Goal: Information Seeking & Learning: Learn about a topic

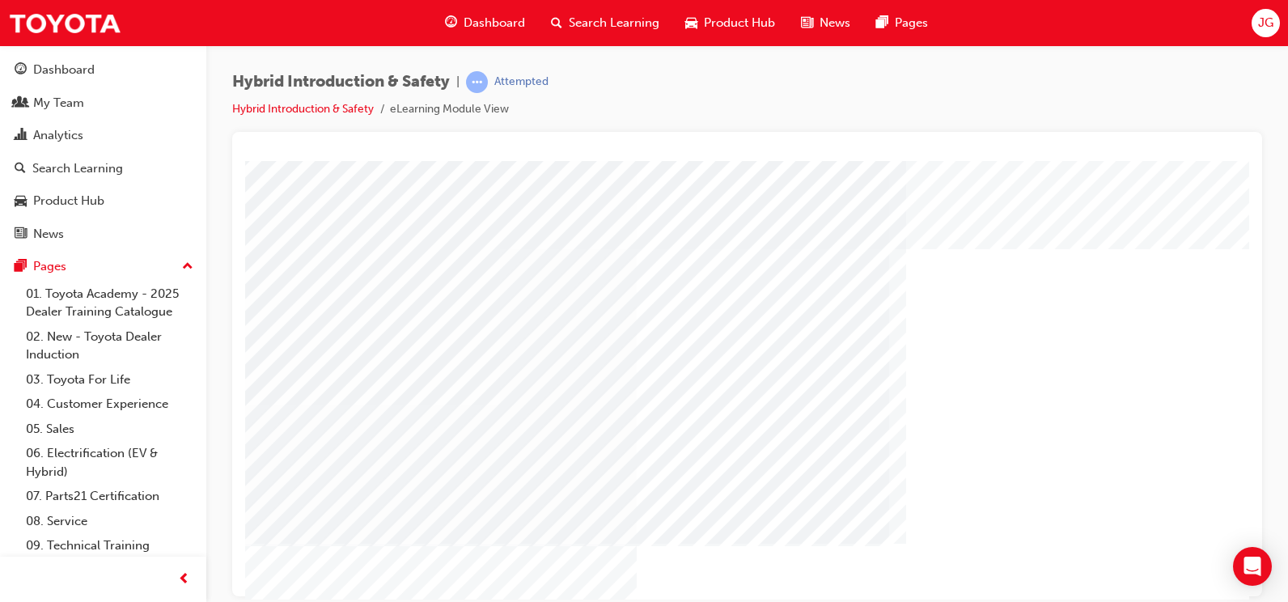
scroll to position [81, 0]
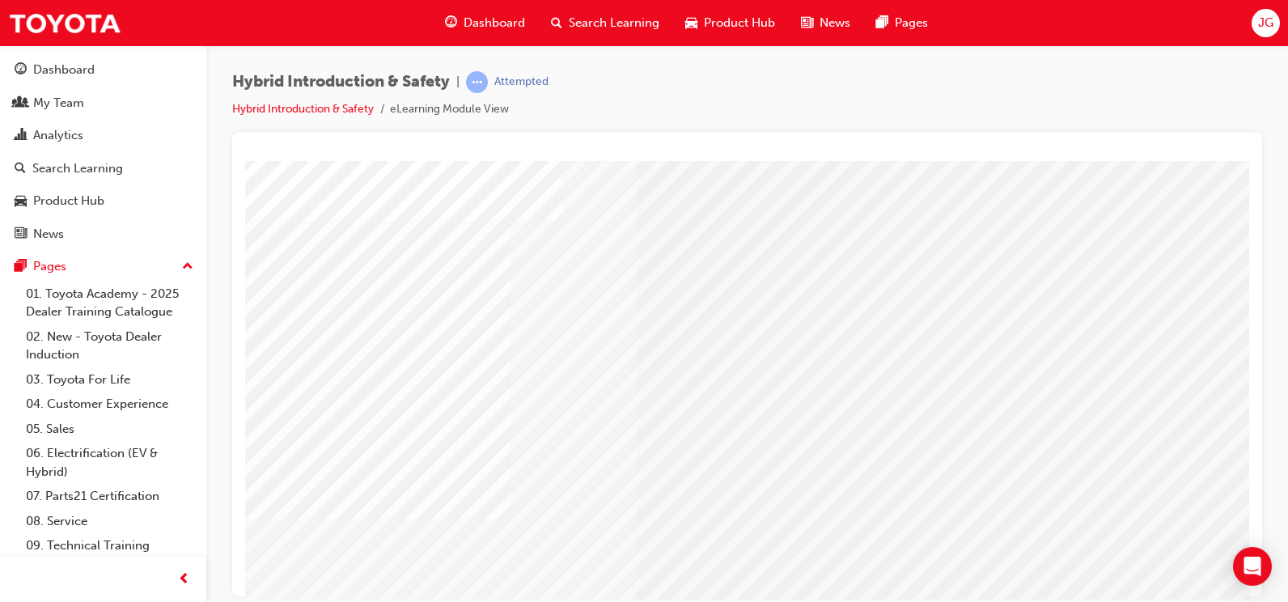
scroll to position [112, 108]
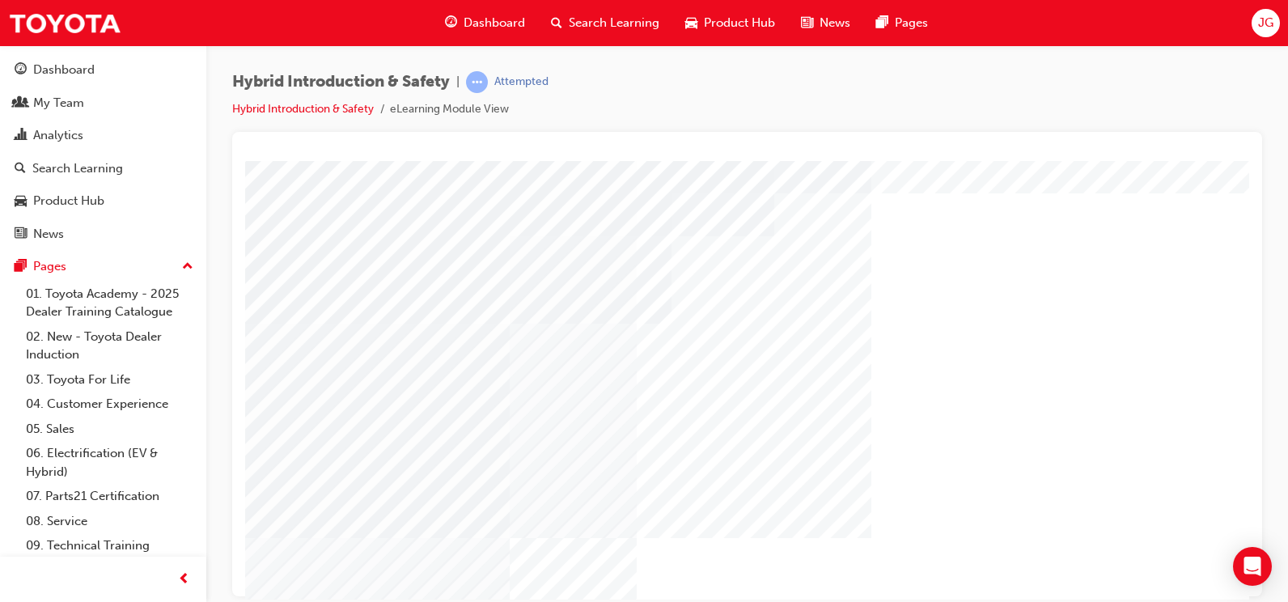
scroll to position [81, 0]
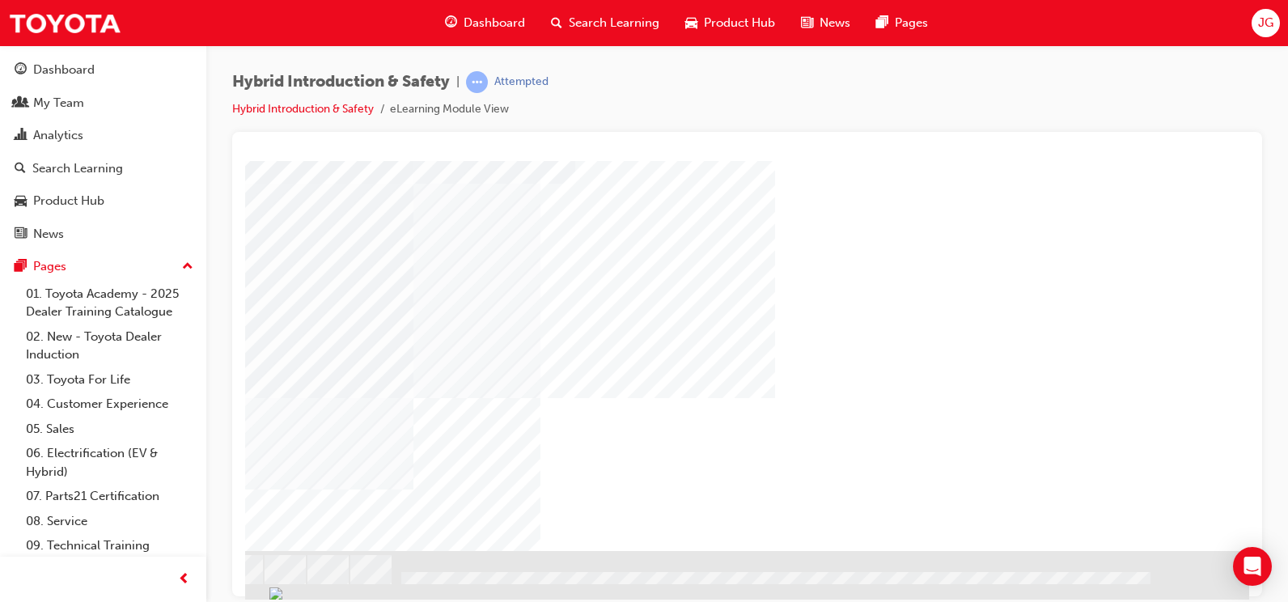
click at [251, 579] on div "NEXT Trigger this button to go to the next slide" at bounding box center [200, 593] width 102 height 29
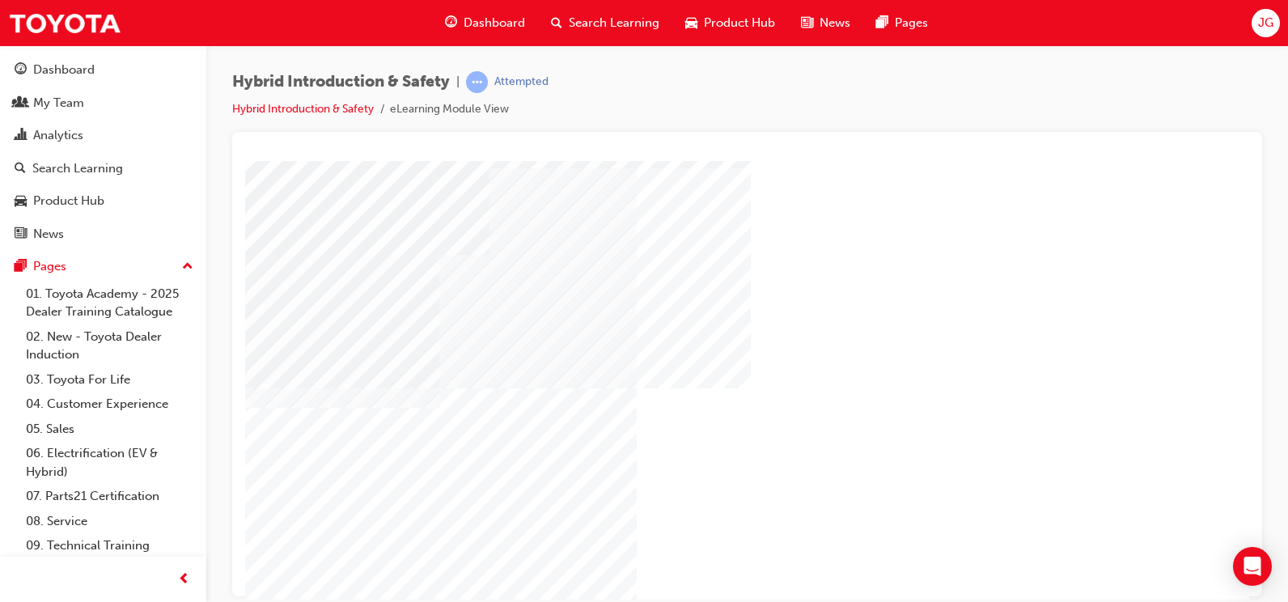
scroll to position [31, 0]
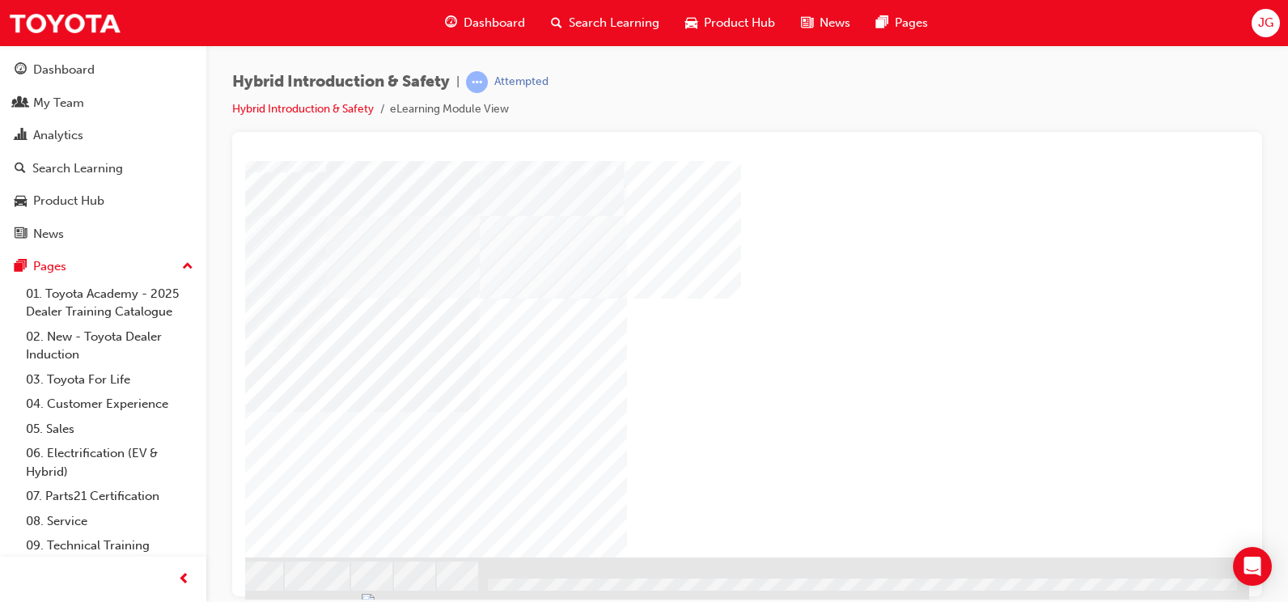
scroll to position [193, 10]
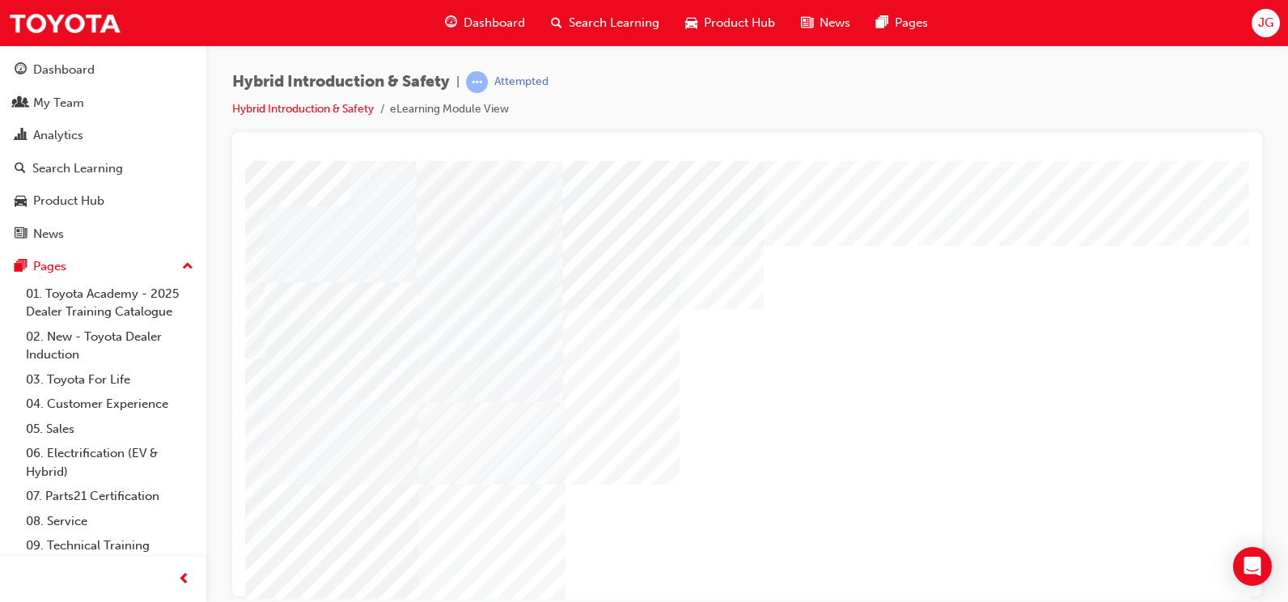
scroll to position [0, 13]
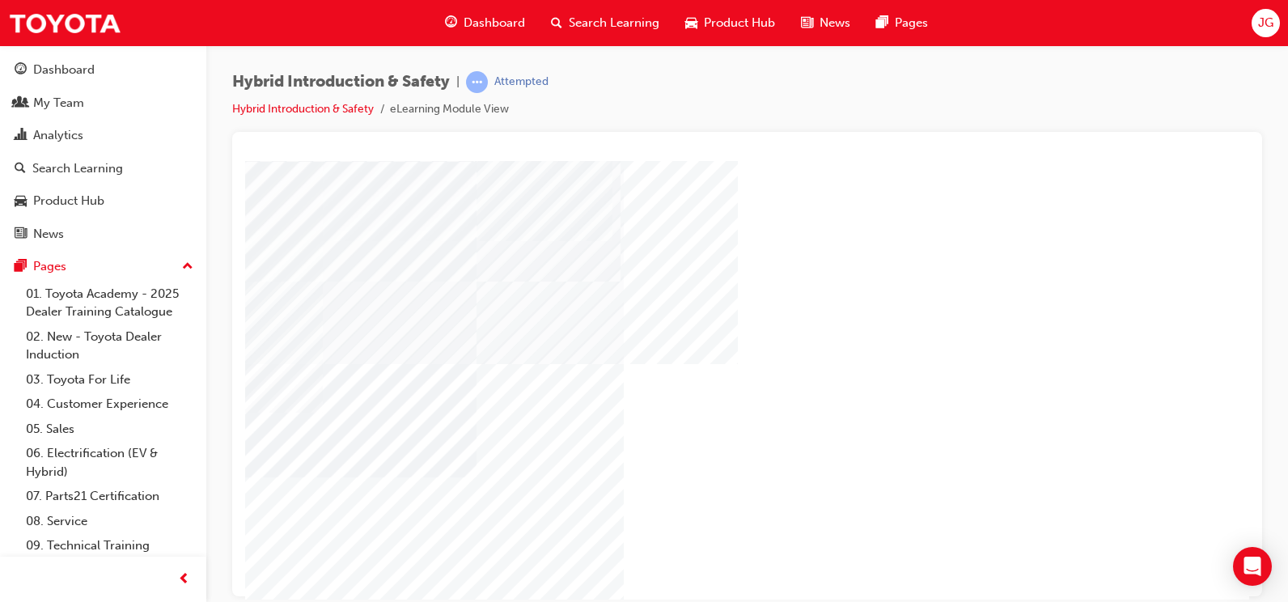
scroll to position [81, 13]
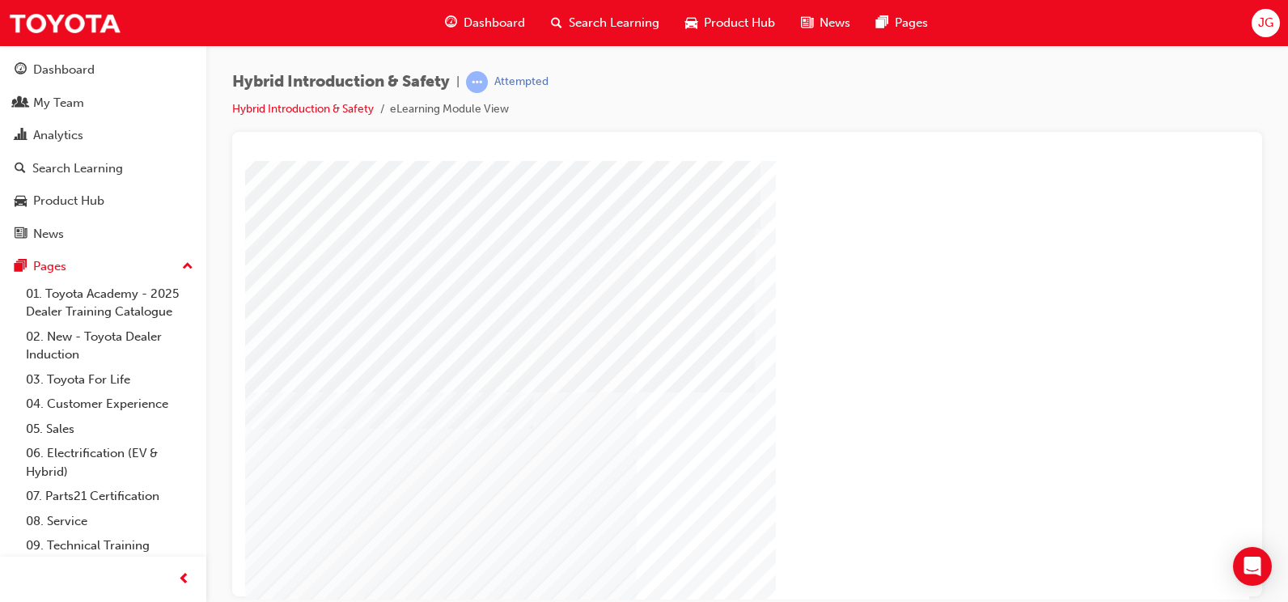
scroll to position [162, 0]
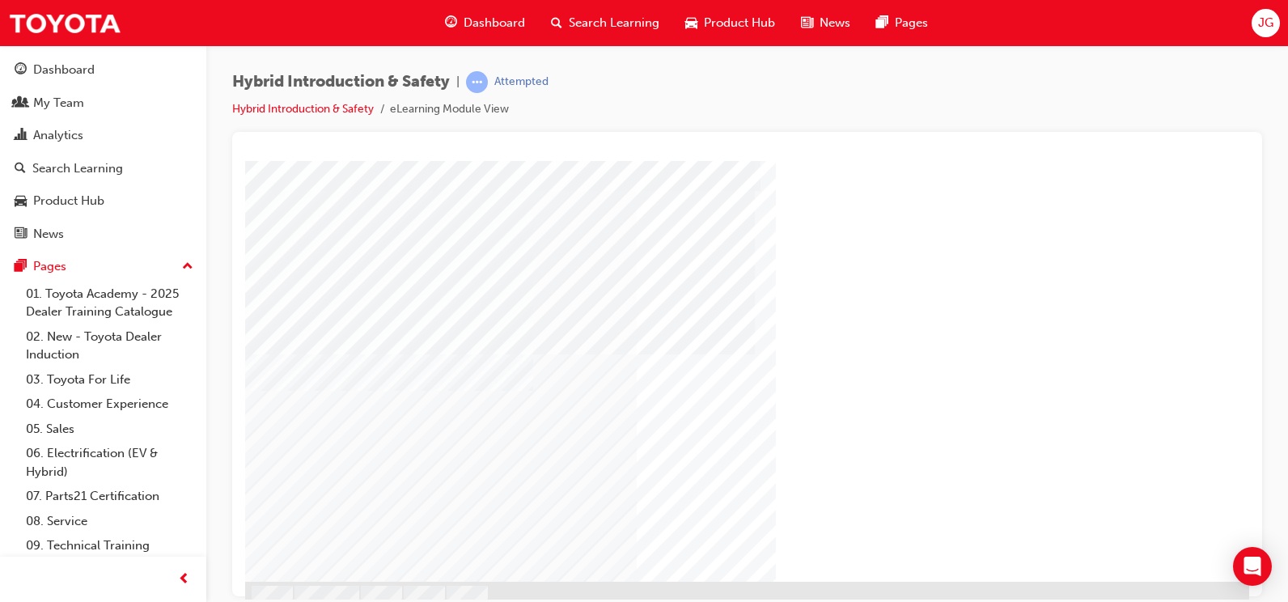
drag, startPoint x: 712, startPoint y: 581, endPoint x: 754, endPoint y: 584, distance: 42.2
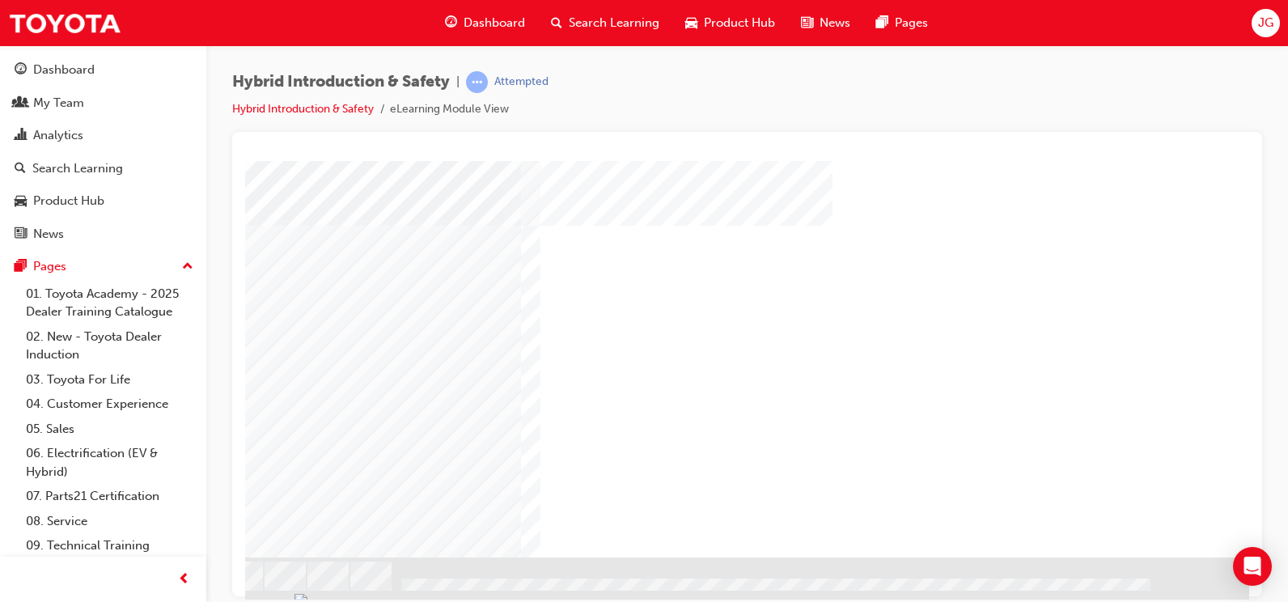
scroll to position [193, 104]
click at [735, 440] on div at bounding box center [749, 433] width 45 height 39
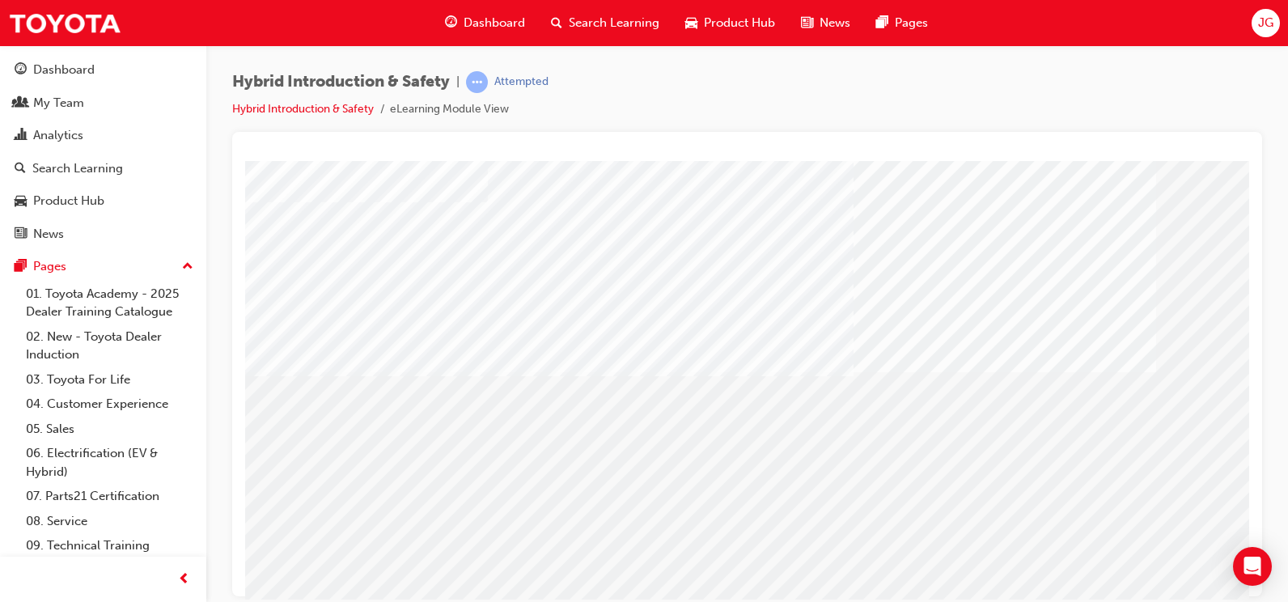
scroll to position [193, 0]
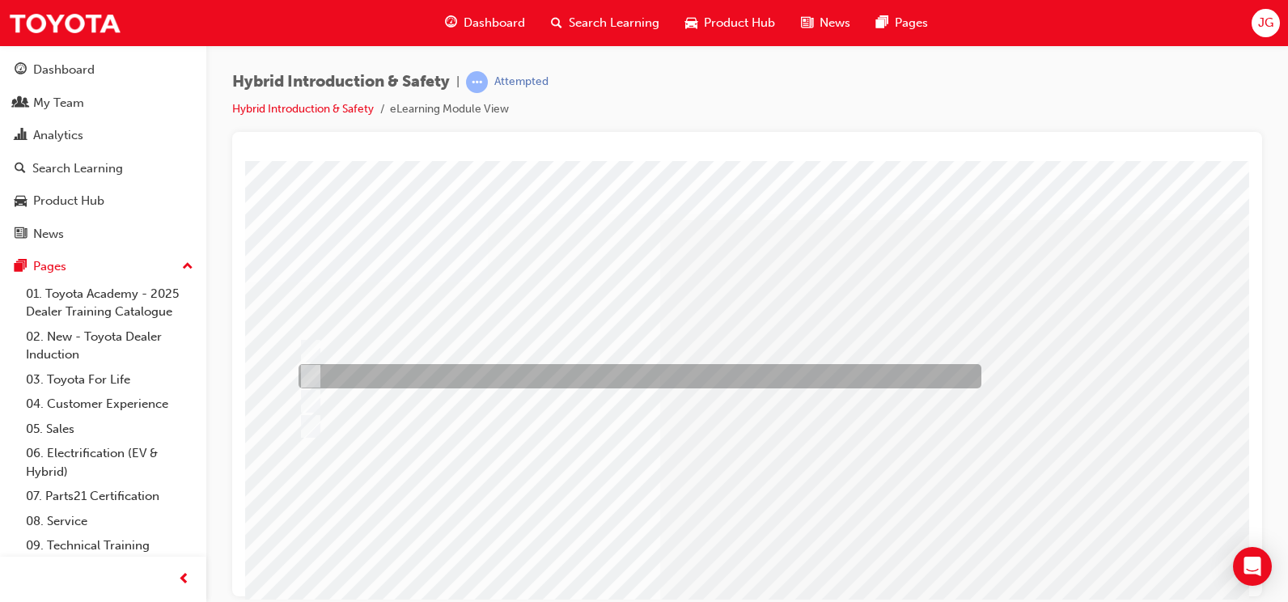
click at [306, 374] on input "0.03 sec" at bounding box center [308, 376] width 18 height 18
radio input "true"
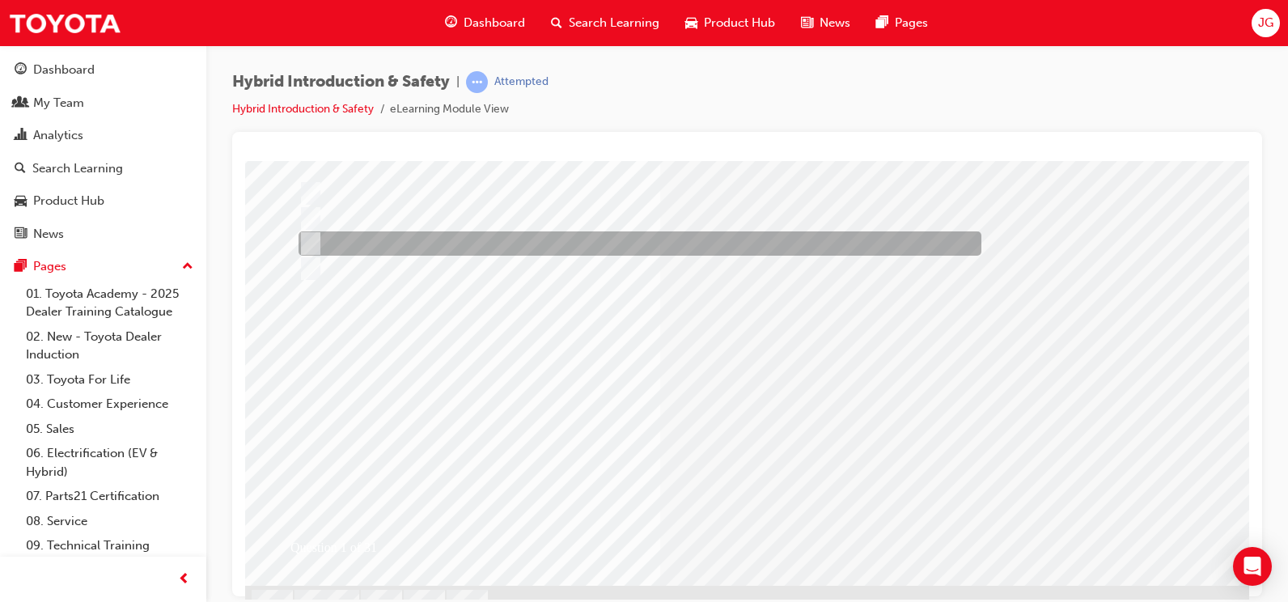
scroll to position [193, 0]
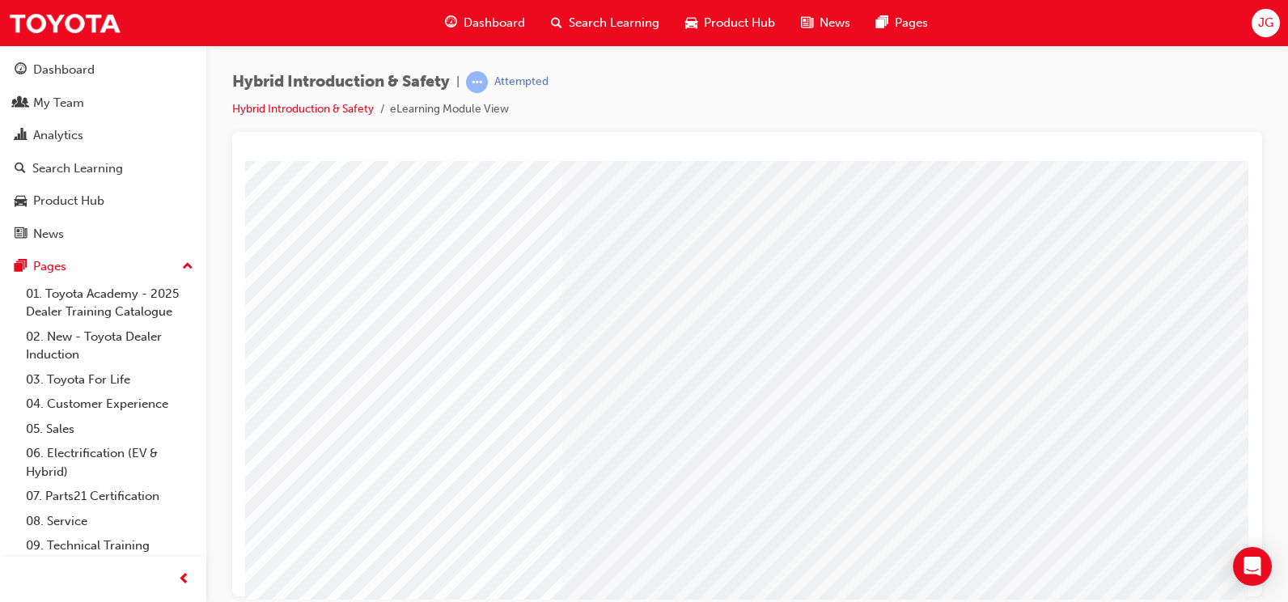
scroll to position [193, 108]
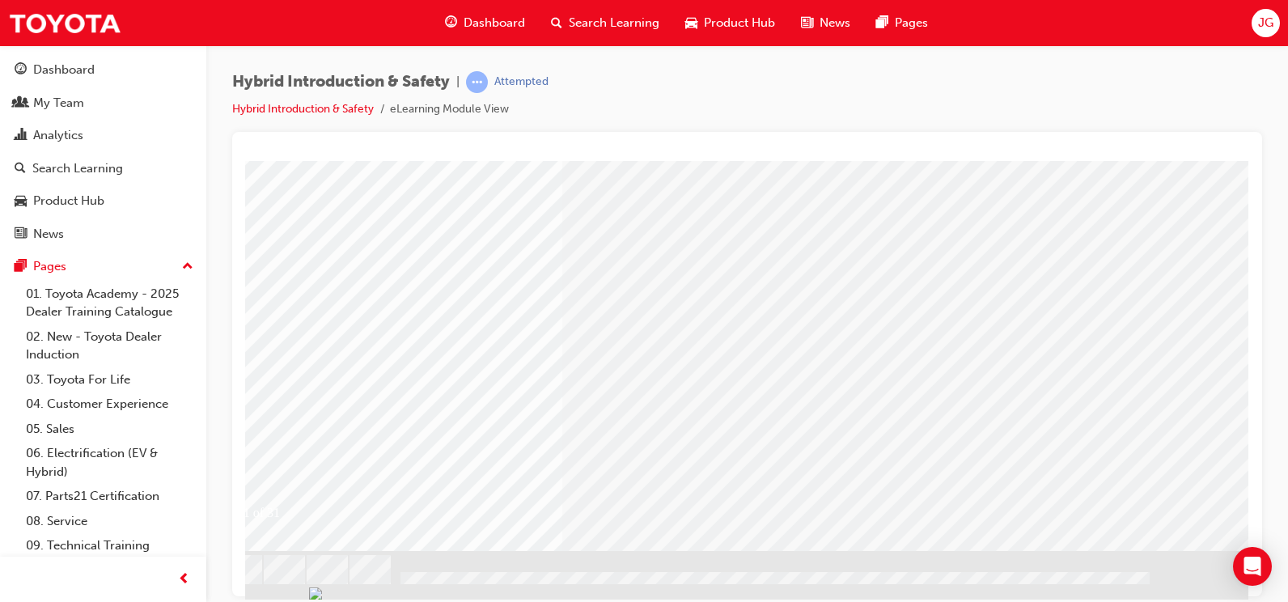
drag, startPoint x: 769, startPoint y: 588, endPoint x: 860, endPoint y: 761, distance: 195.8
drag, startPoint x: 647, startPoint y: 761, endPoint x: 448, endPoint y: 596, distance: 258.5
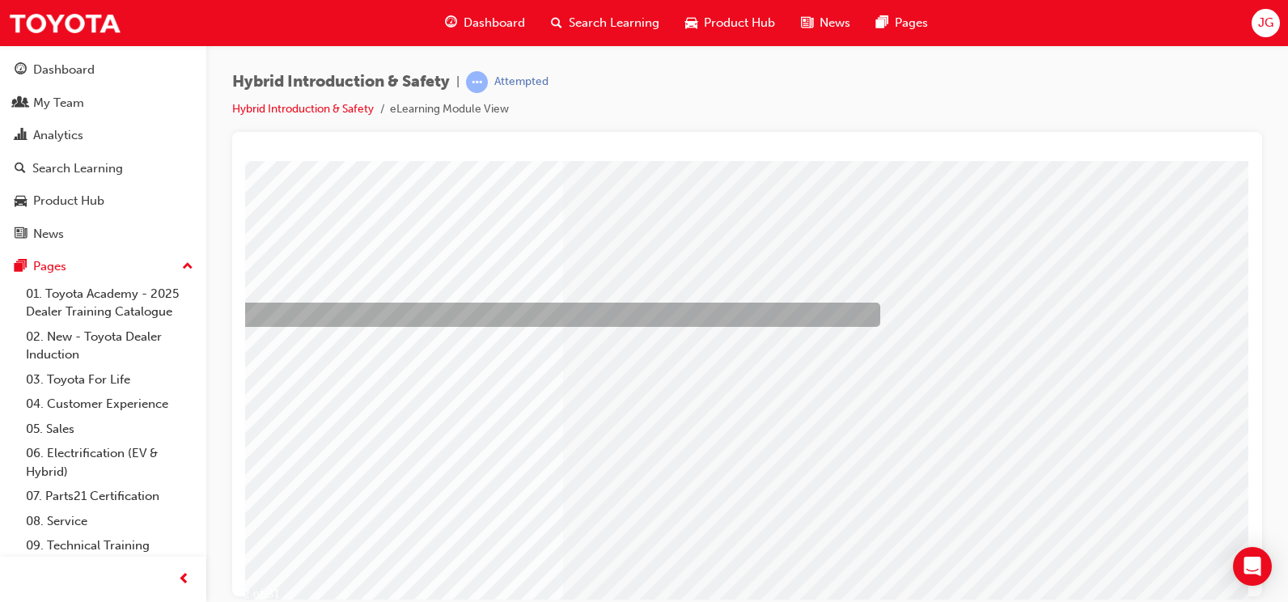
scroll to position [0, 0]
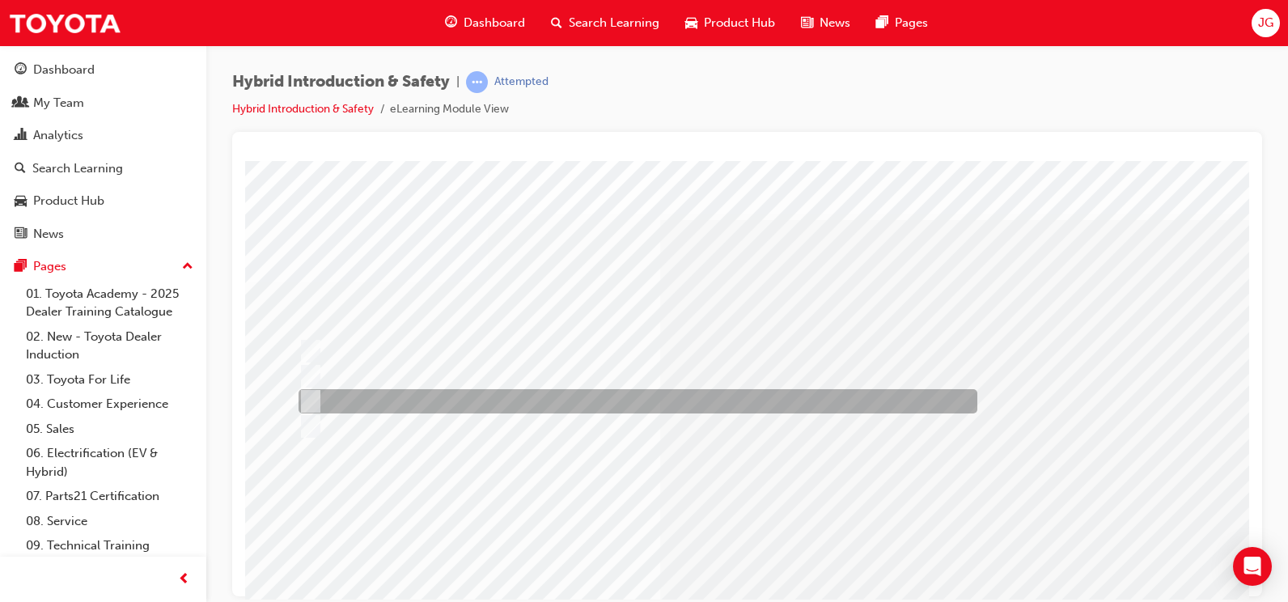
click at [463, 401] on div at bounding box center [634, 401] width 679 height 24
radio input "true"
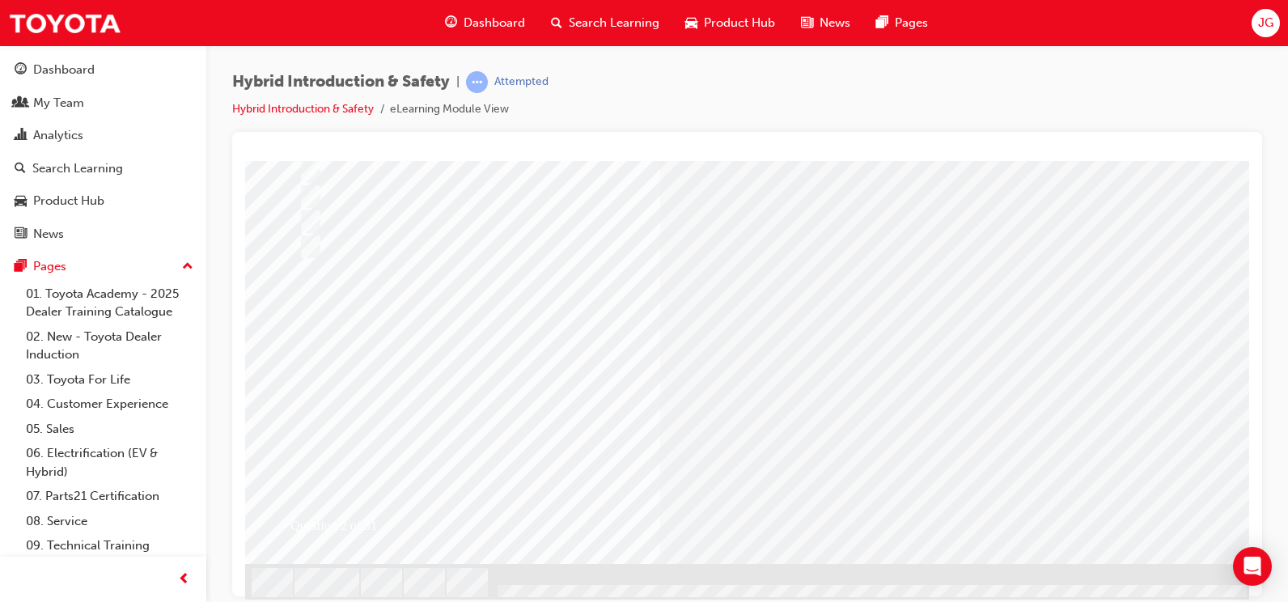
scroll to position [193, 0]
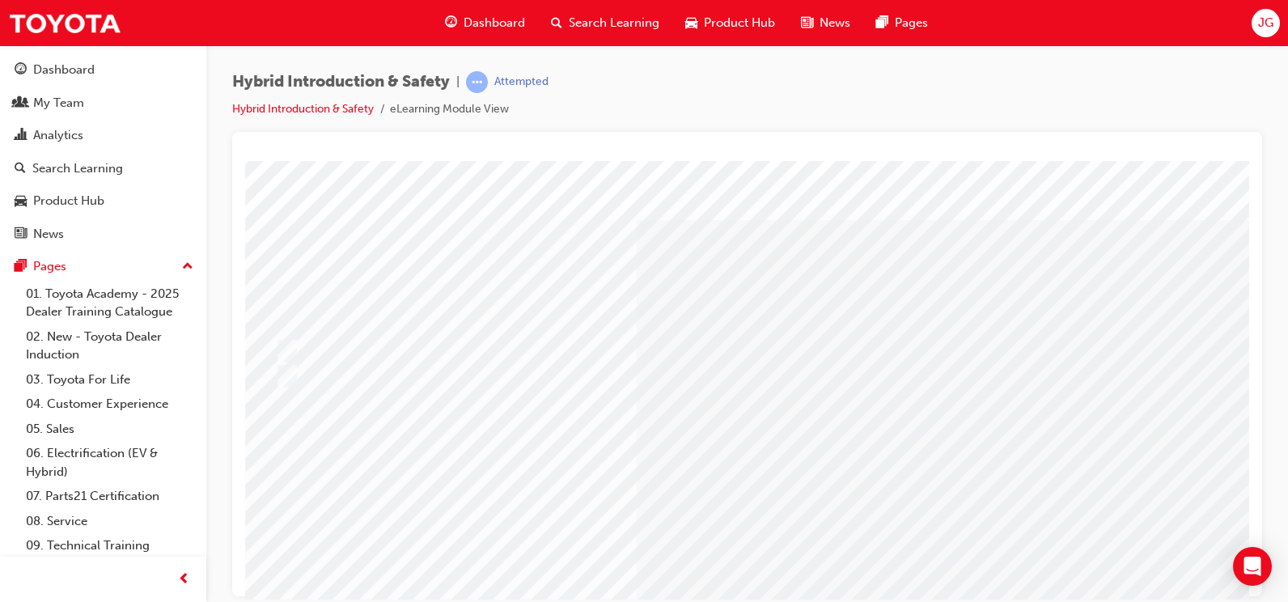
scroll to position [0, 0]
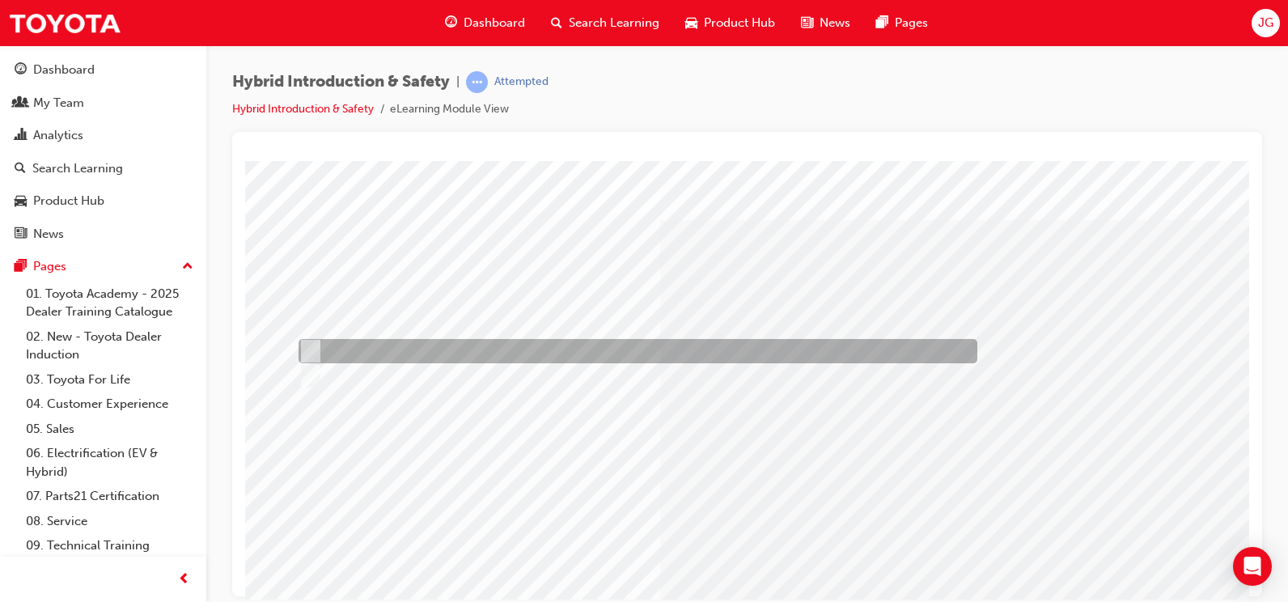
click at [403, 347] on div at bounding box center [634, 351] width 679 height 24
radio input "true"
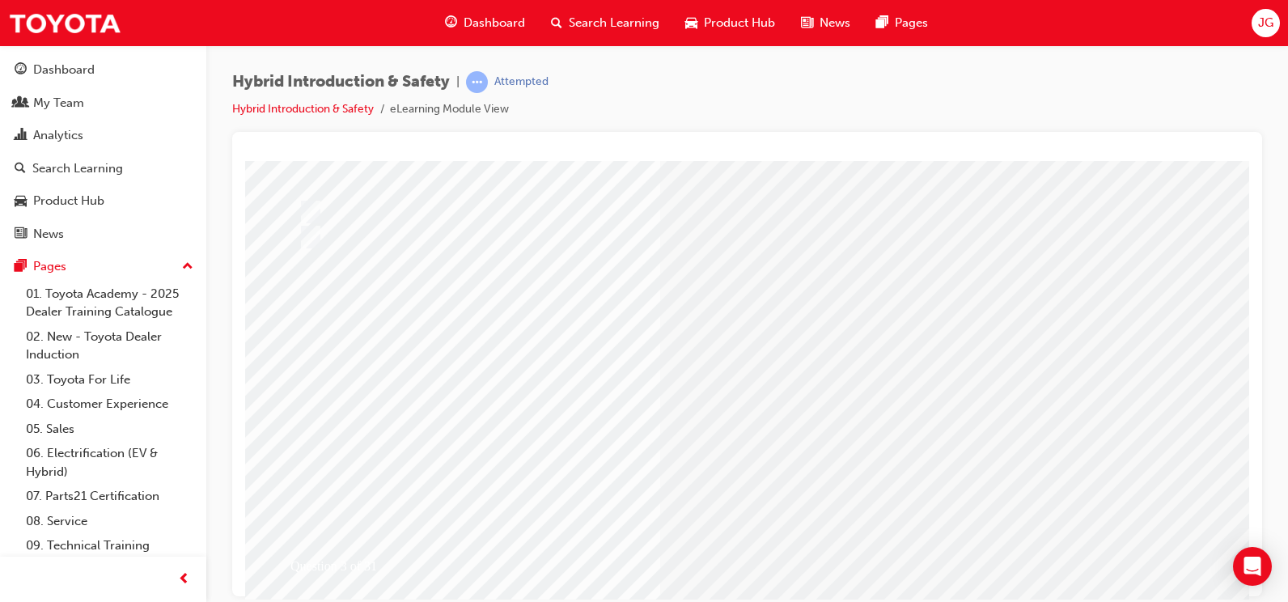
scroll to position [162, 0]
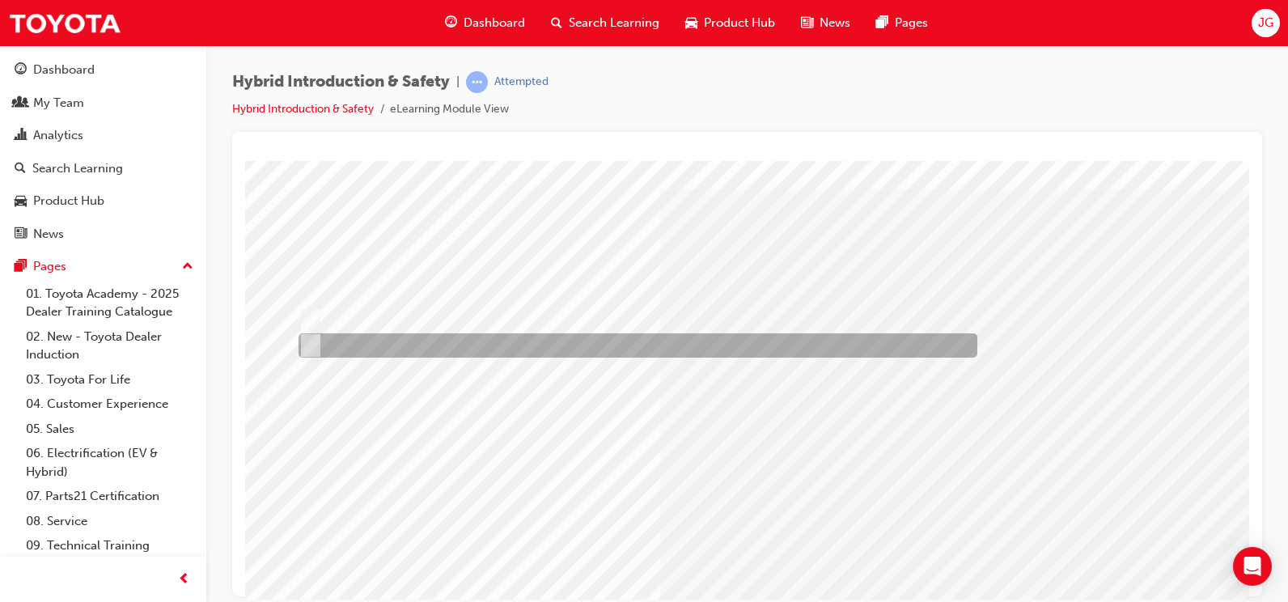
click at [490, 341] on div at bounding box center [634, 345] width 679 height 24
radio input "true"
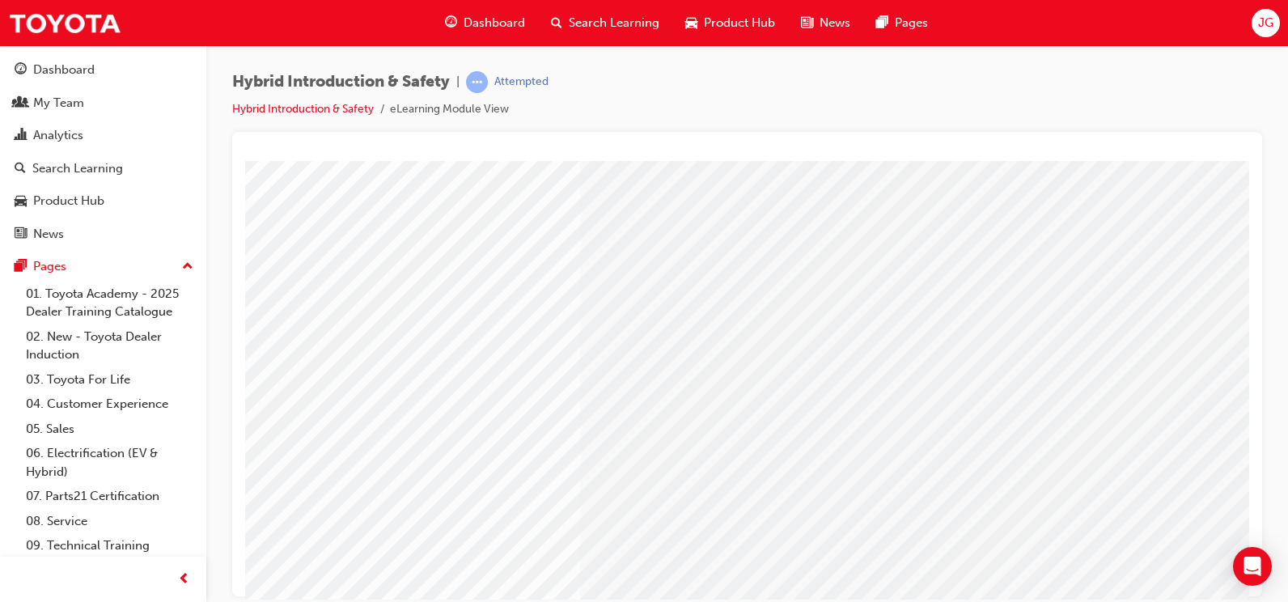
scroll to position [193, 80]
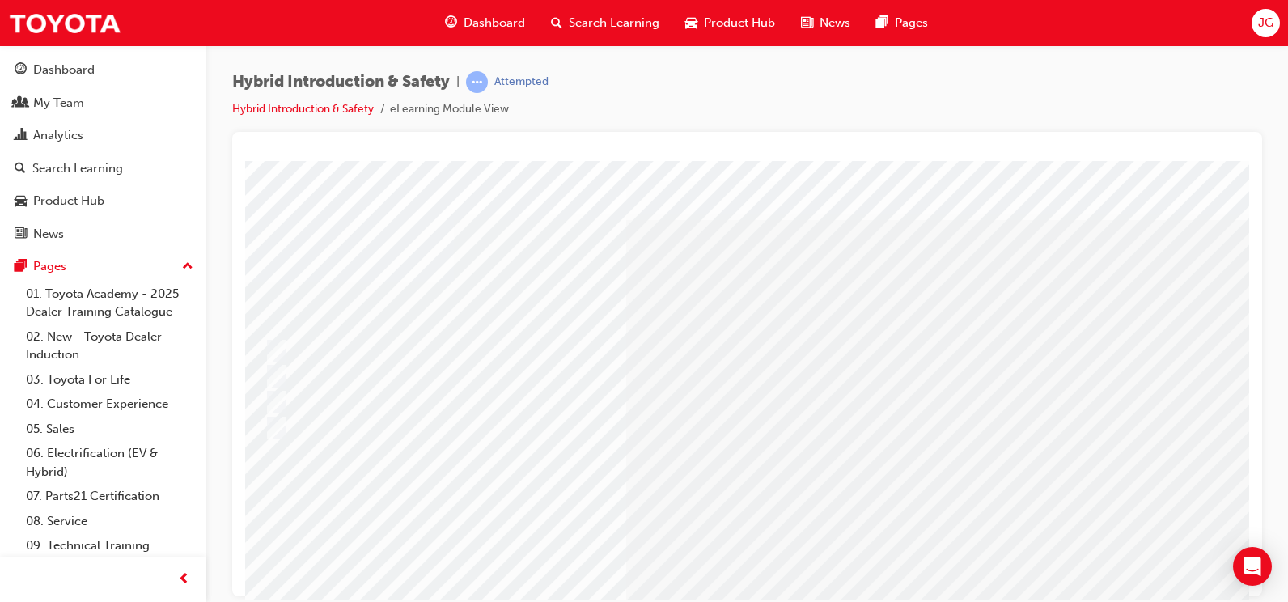
scroll to position [0, 48]
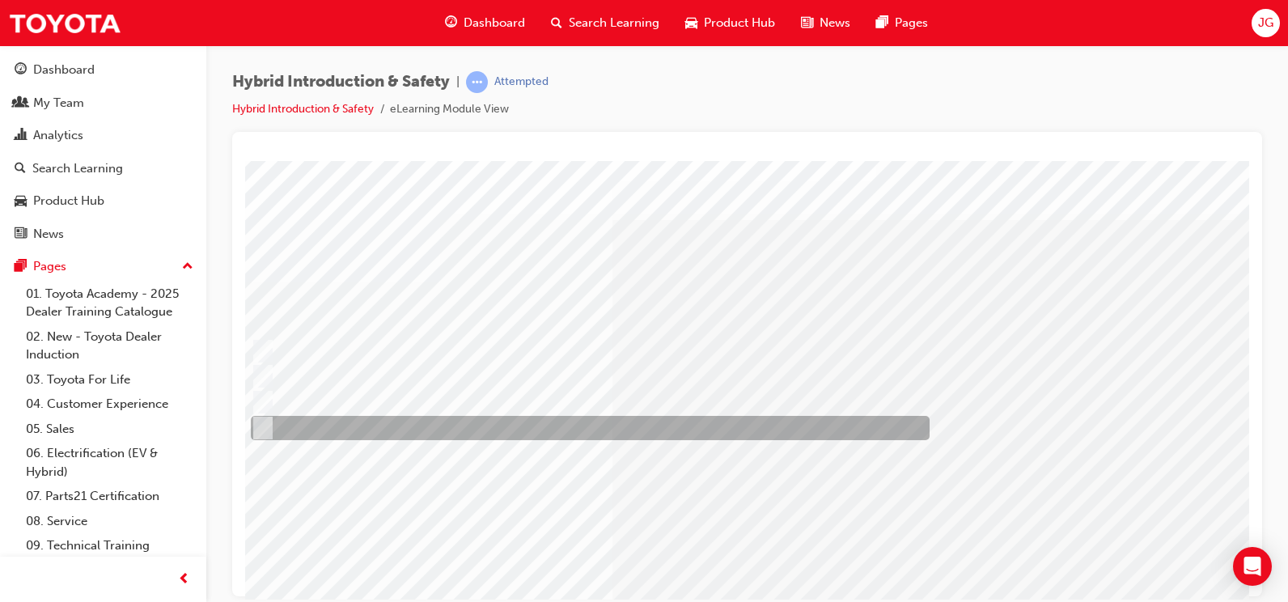
click at [609, 430] on div at bounding box center [586, 428] width 679 height 24
checkbox input "true"
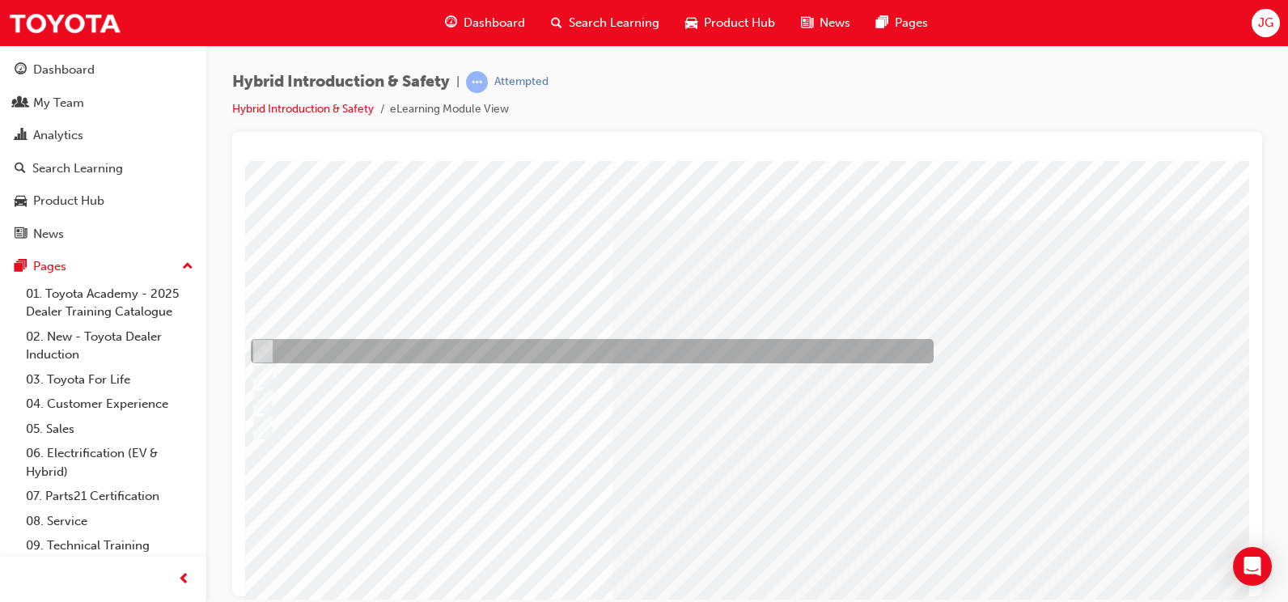
click at [447, 354] on div at bounding box center [588, 351] width 683 height 24
checkbox input "true"
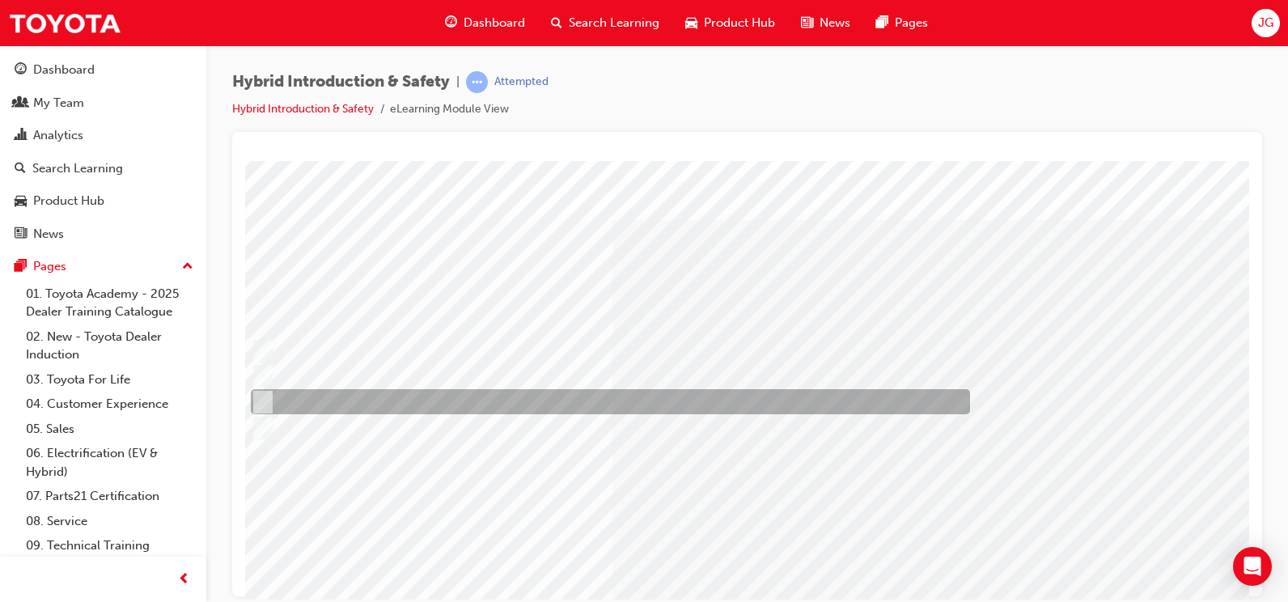
click at [439, 406] on div at bounding box center [606, 401] width 719 height 25
checkbox input "true"
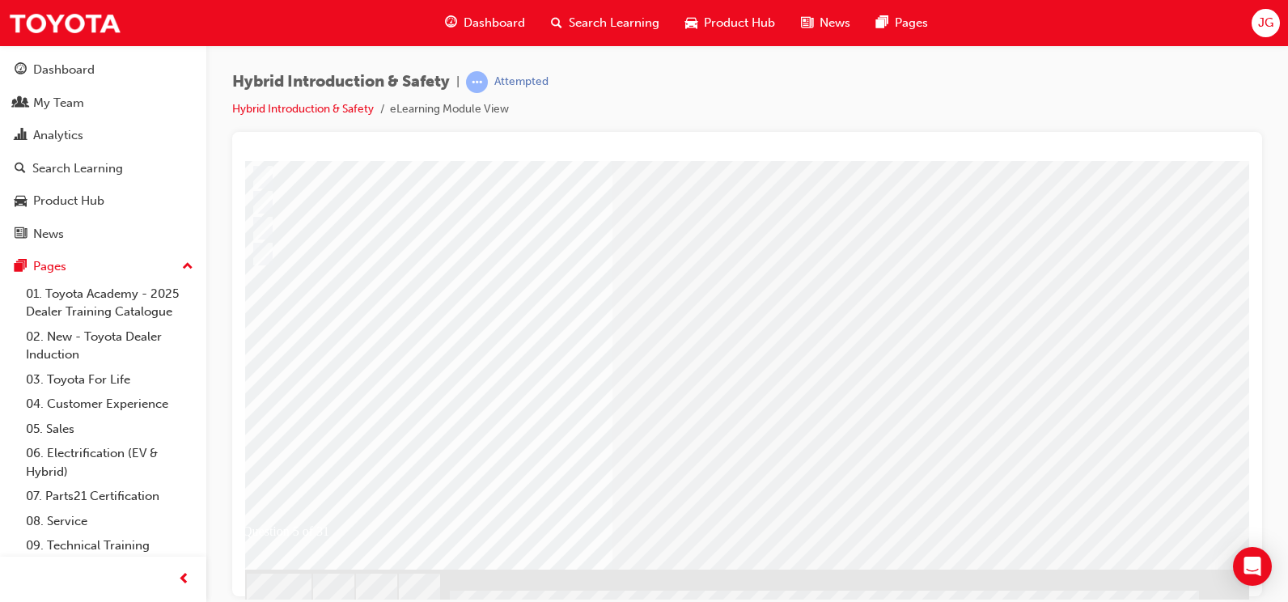
scroll to position [193, 48]
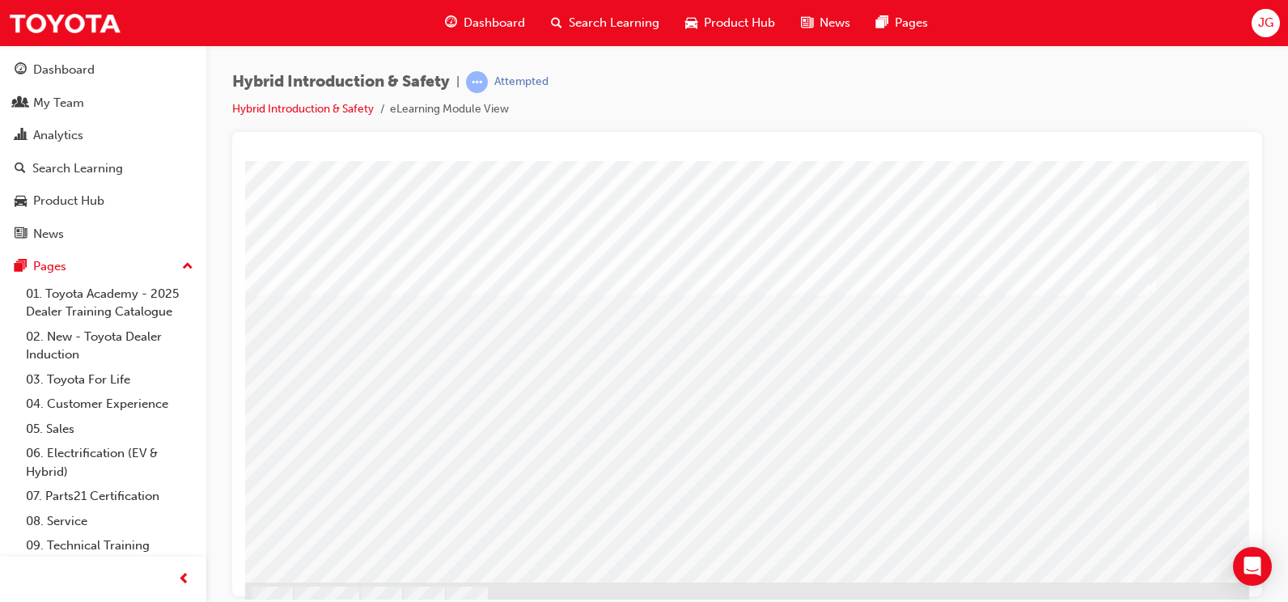
scroll to position [162, 0]
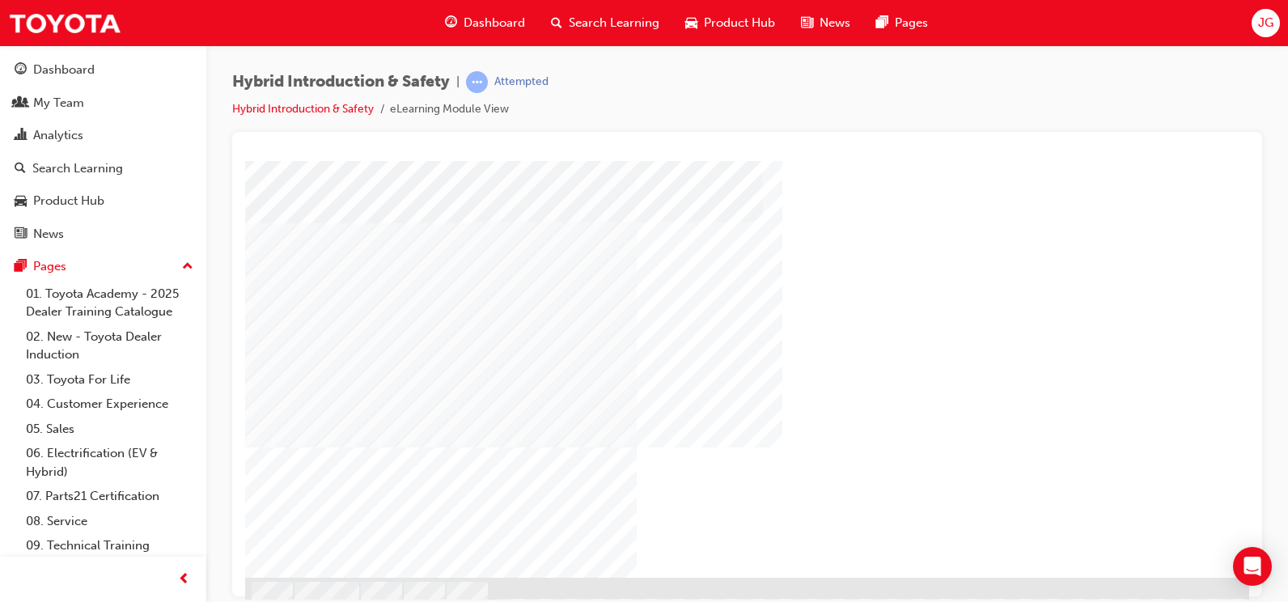
scroll to position [193, 0]
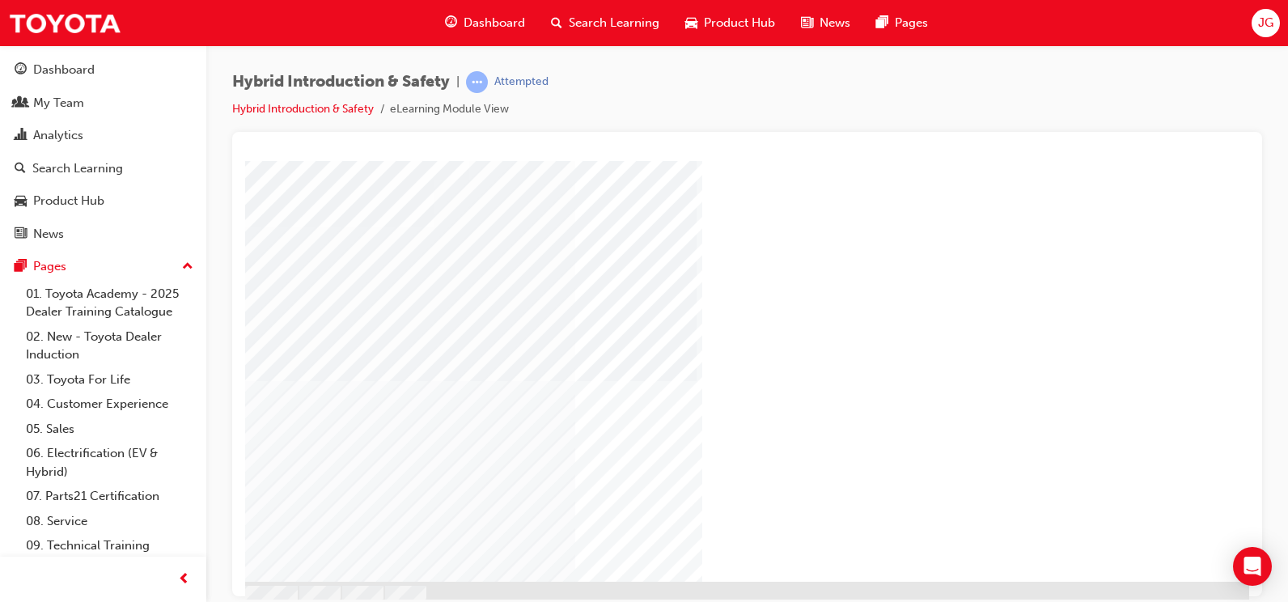
scroll to position [162, 108]
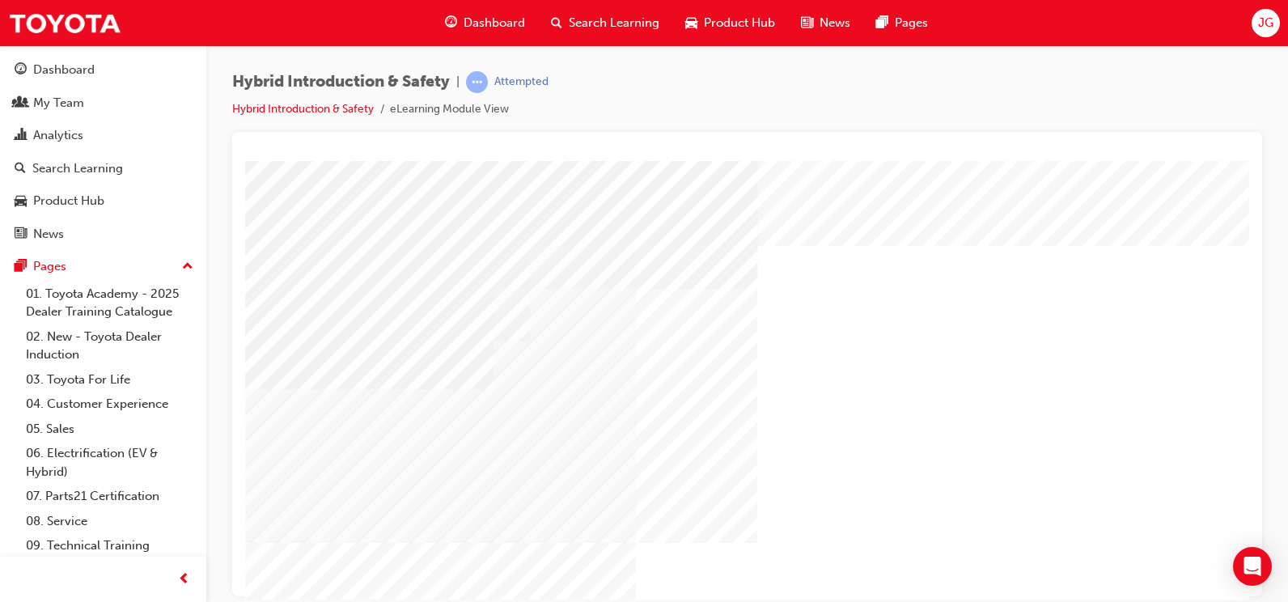
scroll to position [0, 0]
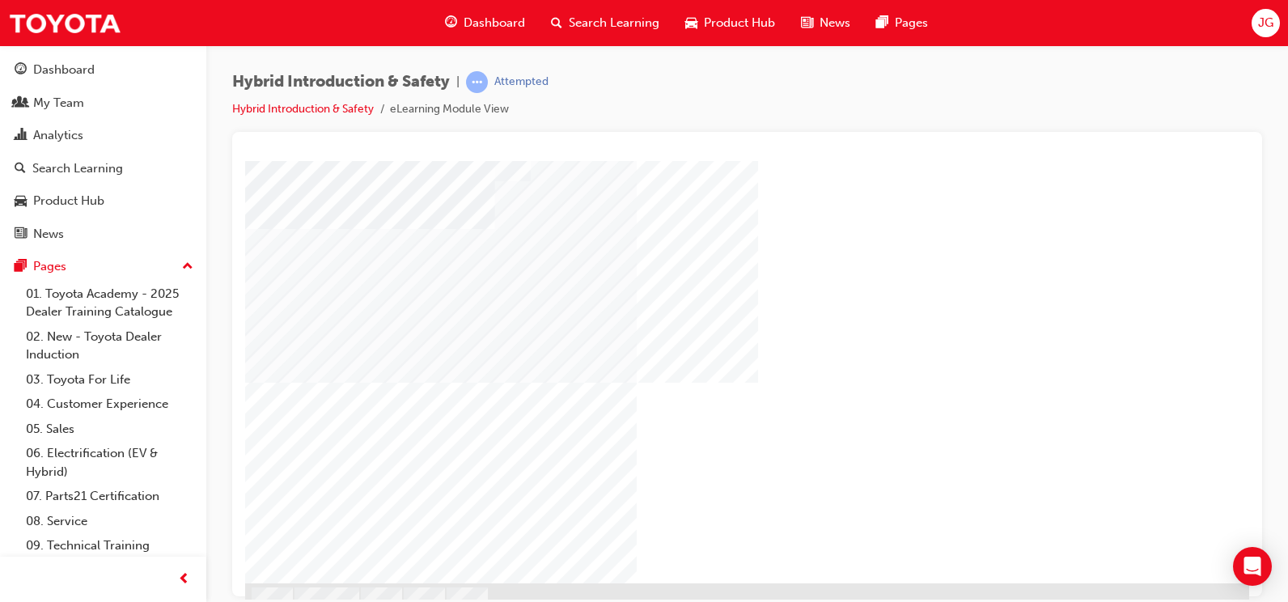
scroll to position [162, 0]
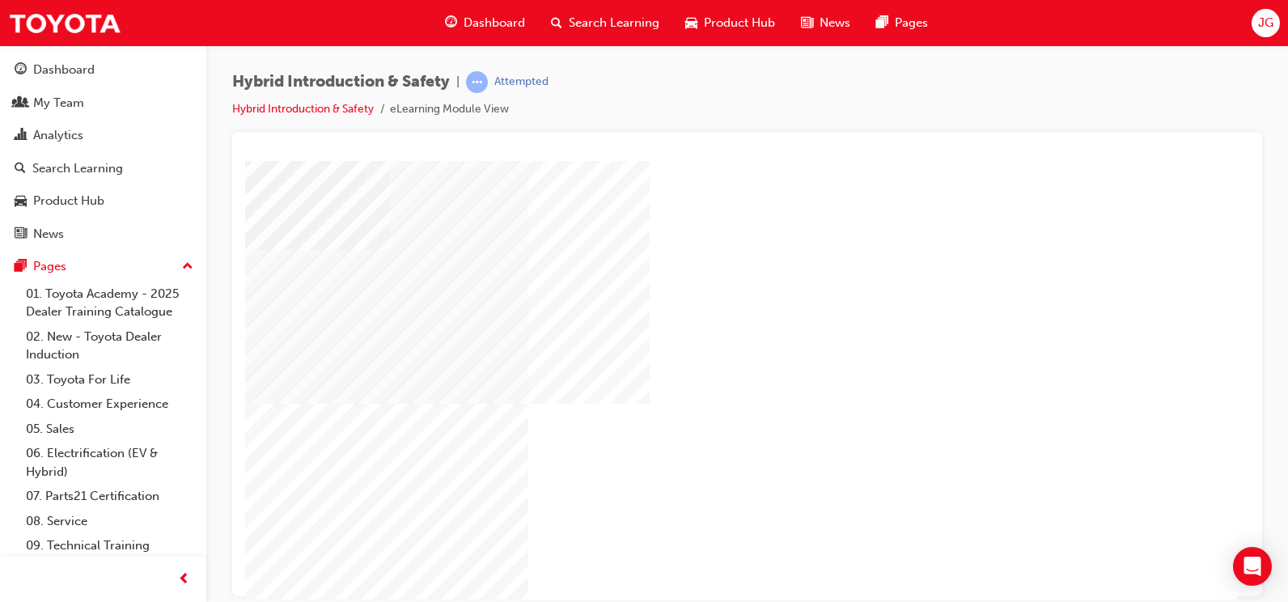
scroll to position [193, 108]
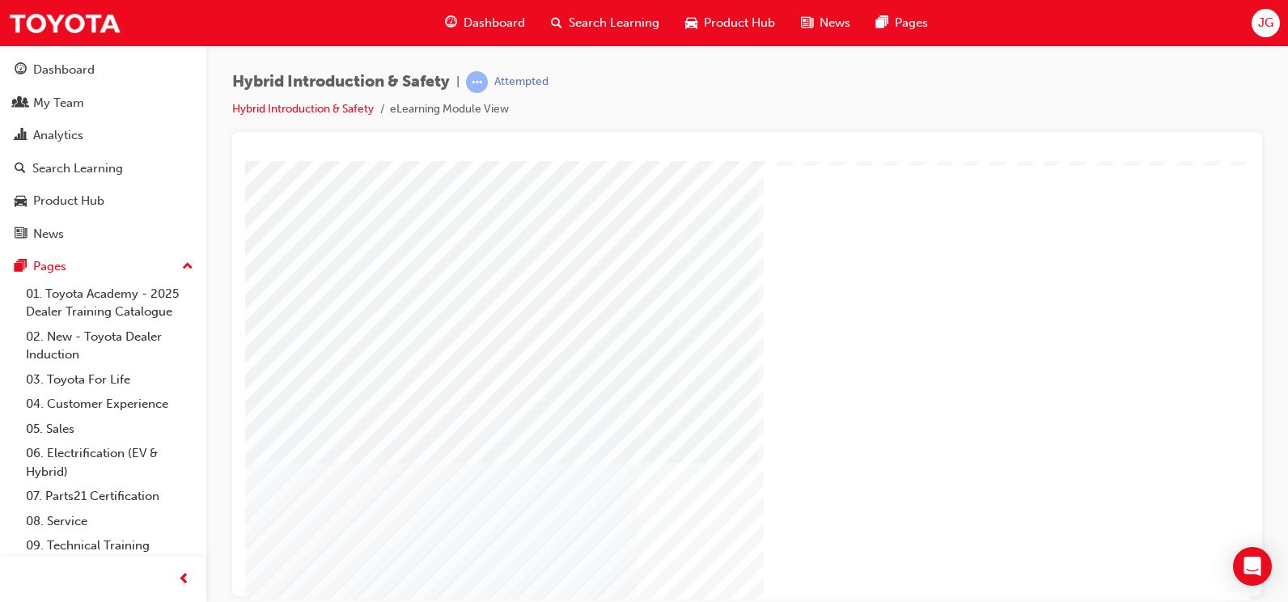
scroll to position [81, 0]
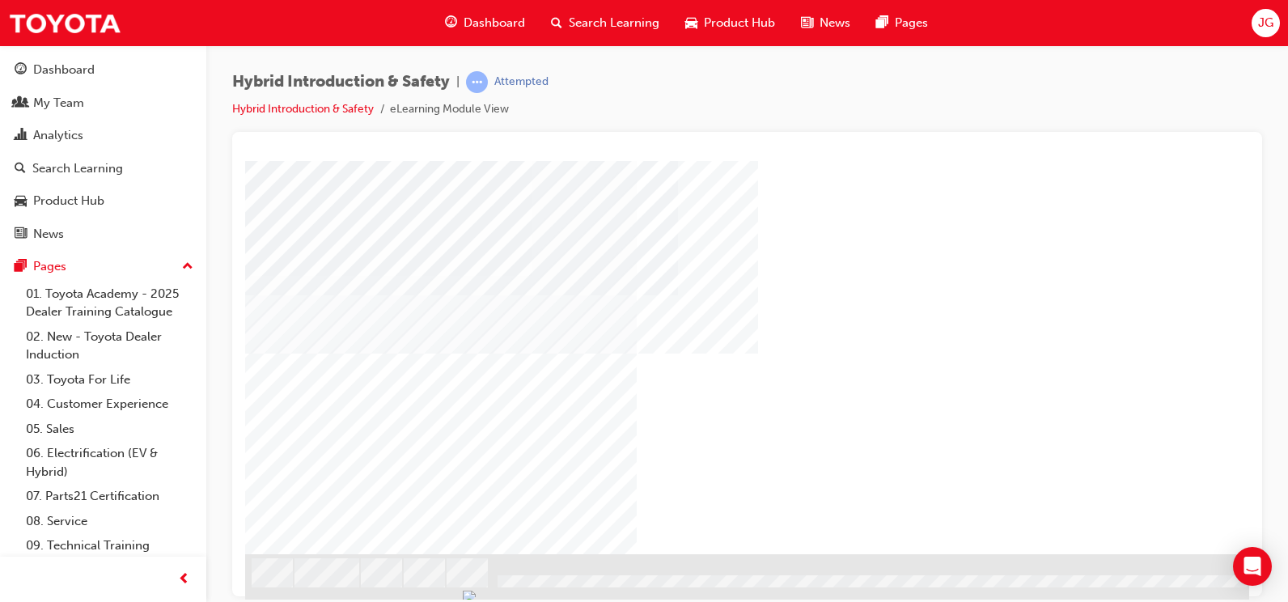
scroll to position [193, 0]
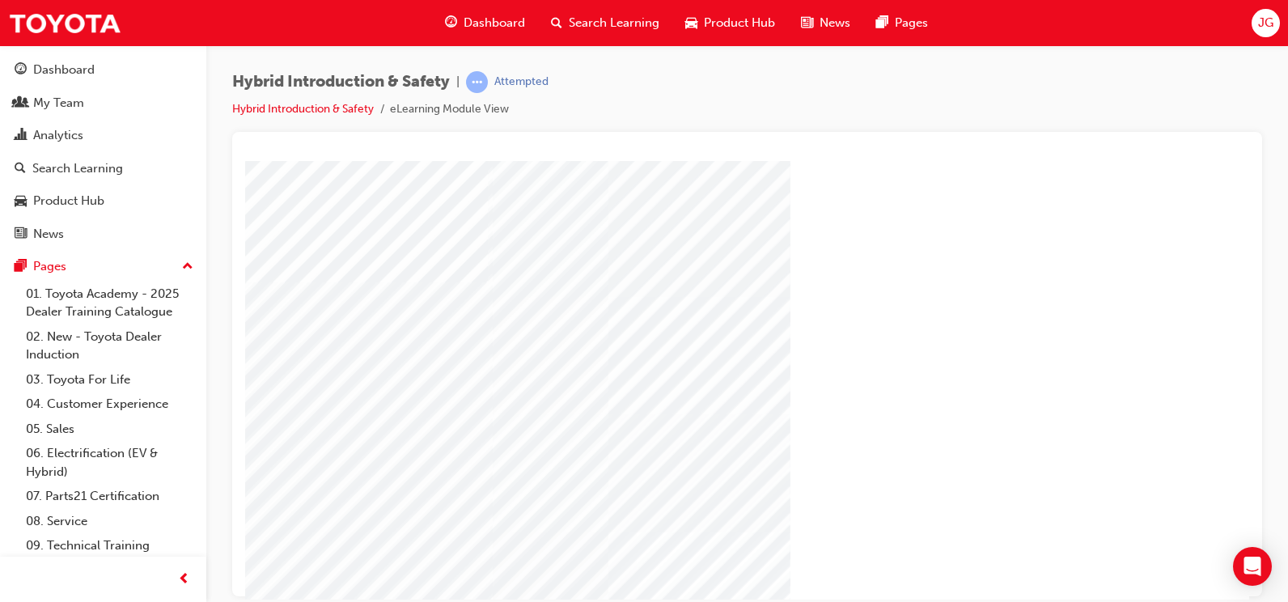
scroll to position [0, 41]
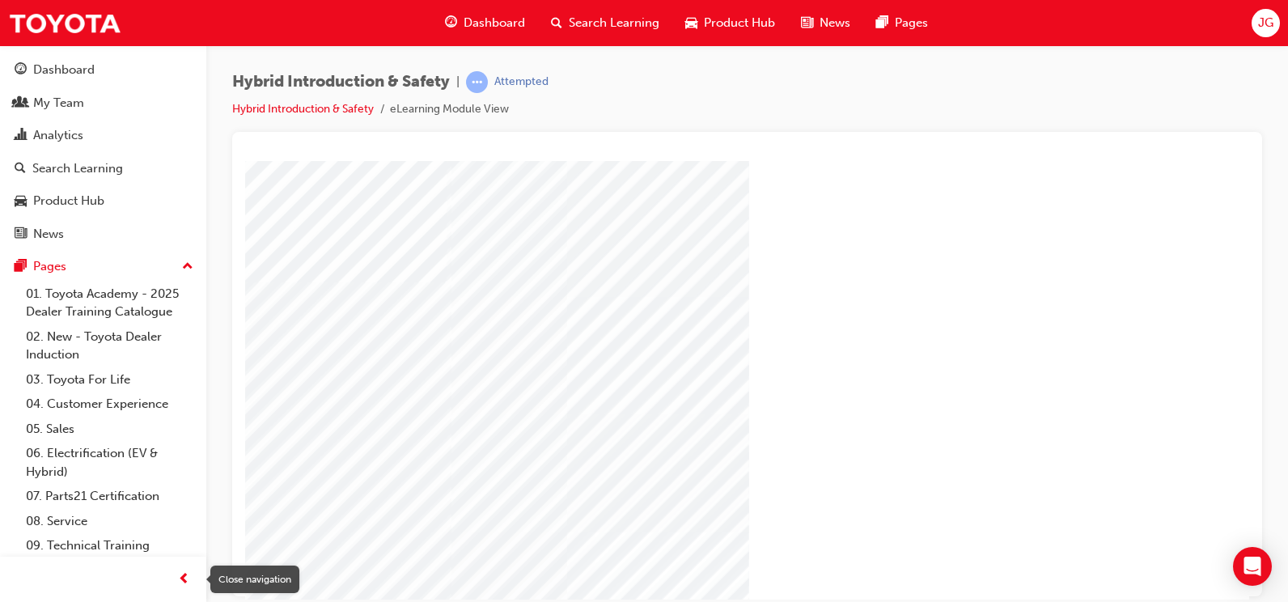
click at [180, 587] on span "prev-icon" at bounding box center [184, 580] width 12 height 20
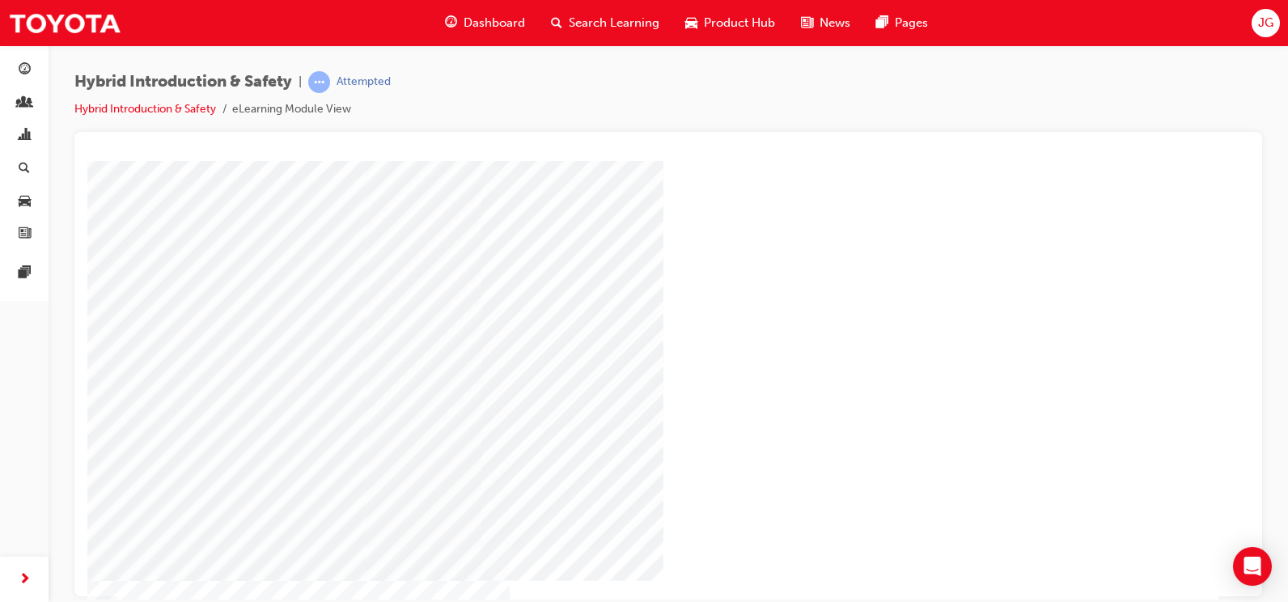
scroll to position [180, 0]
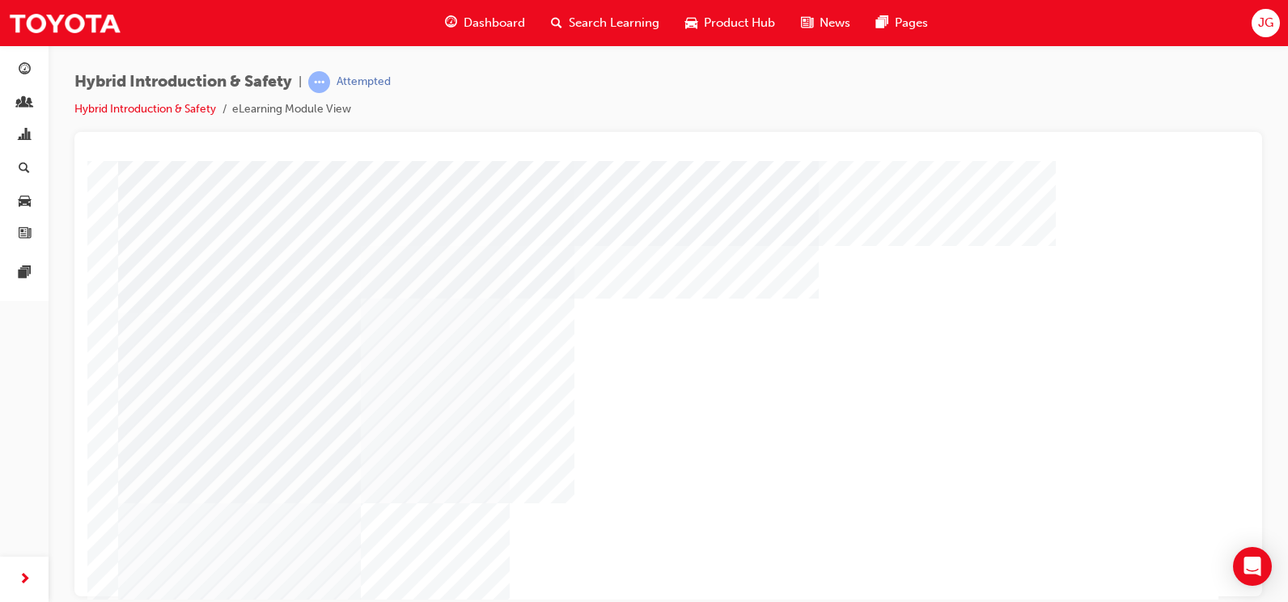
scroll to position [81, 0]
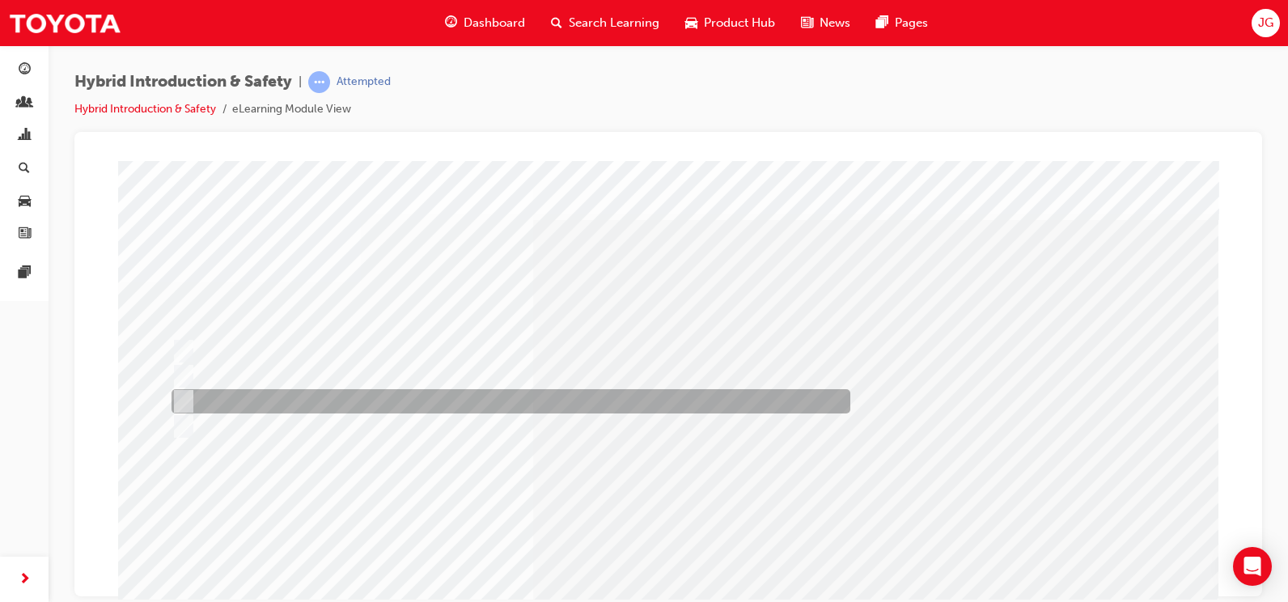
click at [361, 397] on div at bounding box center [507, 401] width 679 height 24
radio input "true"
